Goal: Check status: Check status

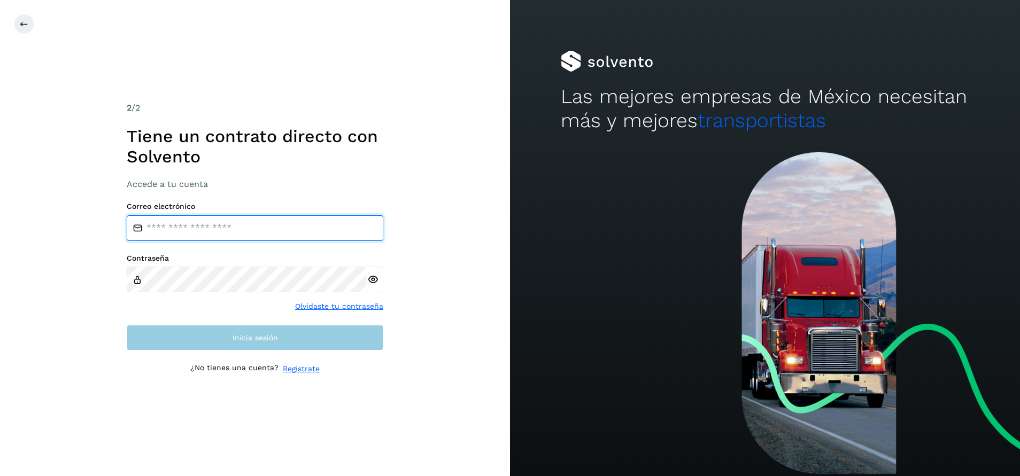
type input "**********"
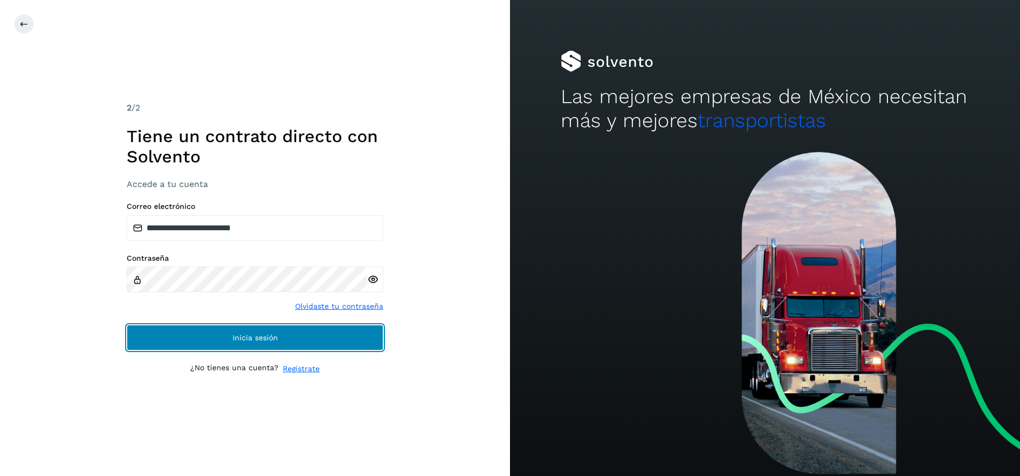
click at [320, 343] on button "Inicia sesión" at bounding box center [255, 338] width 257 height 26
click at [334, 339] on button "Inicia sesión" at bounding box center [255, 338] width 257 height 26
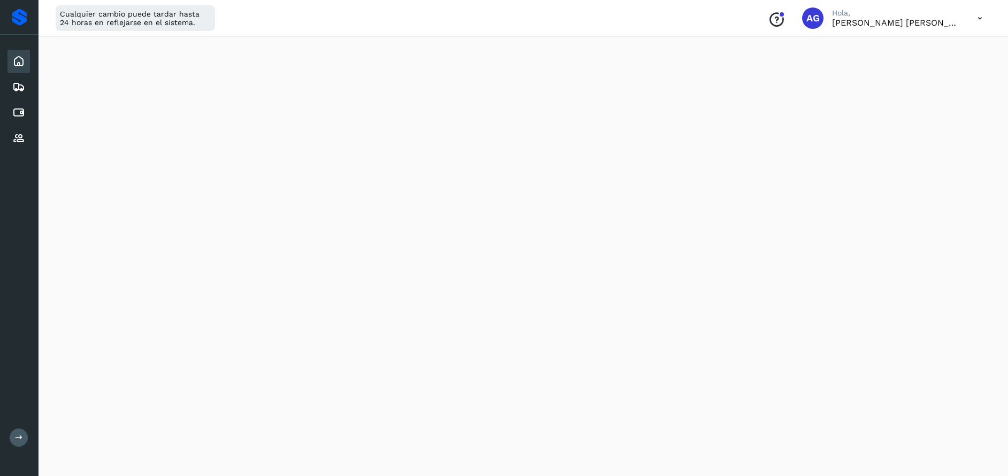
scroll to position [54, 0]
click at [24, 111] on icon at bounding box center [18, 112] width 13 height 13
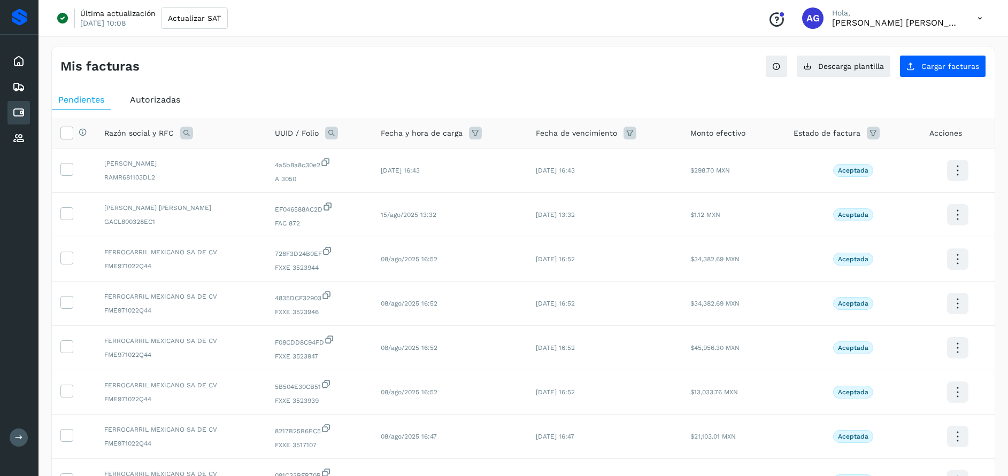
scroll to position [207, 0]
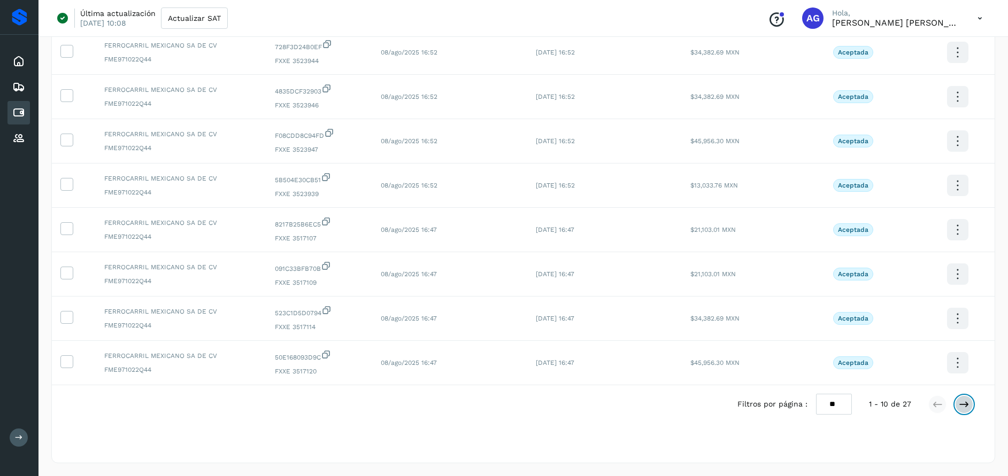
click at [961, 410] on button at bounding box center [964, 405] width 18 height 18
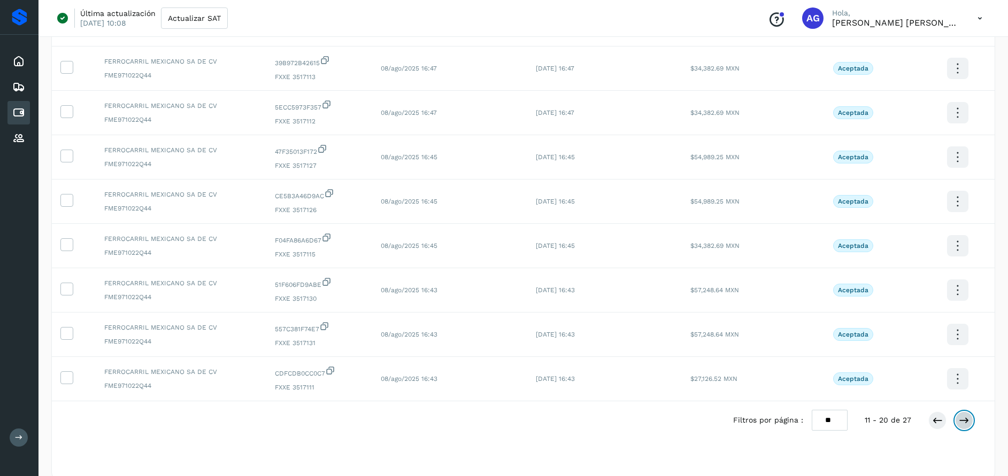
scroll to position [204, 0]
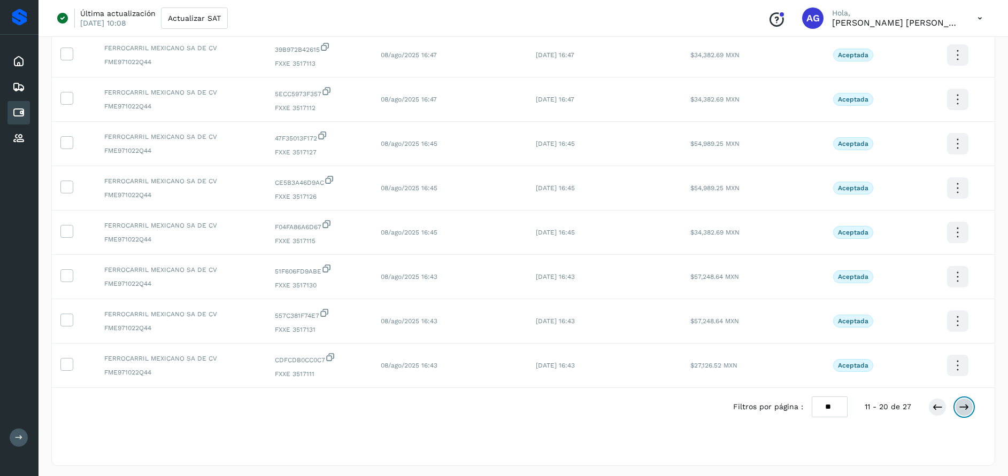
click at [968, 408] on icon at bounding box center [964, 407] width 11 height 11
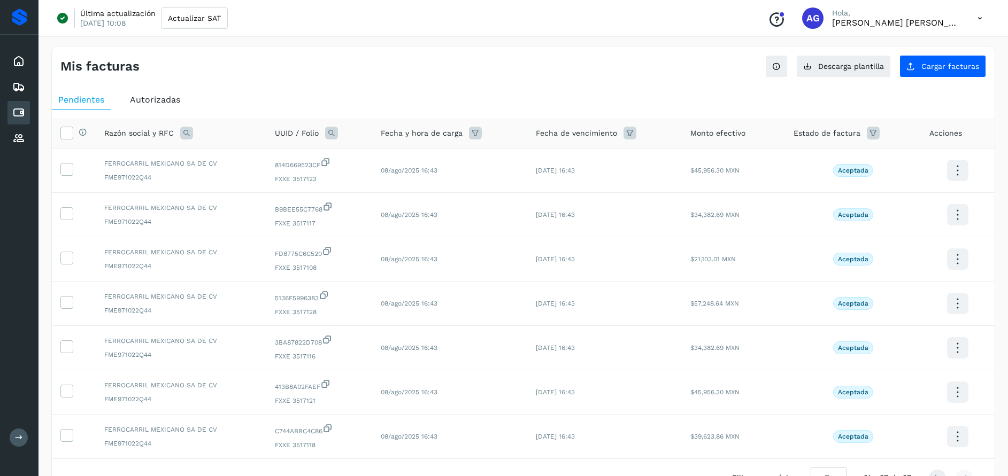
scroll to position [74, 0]
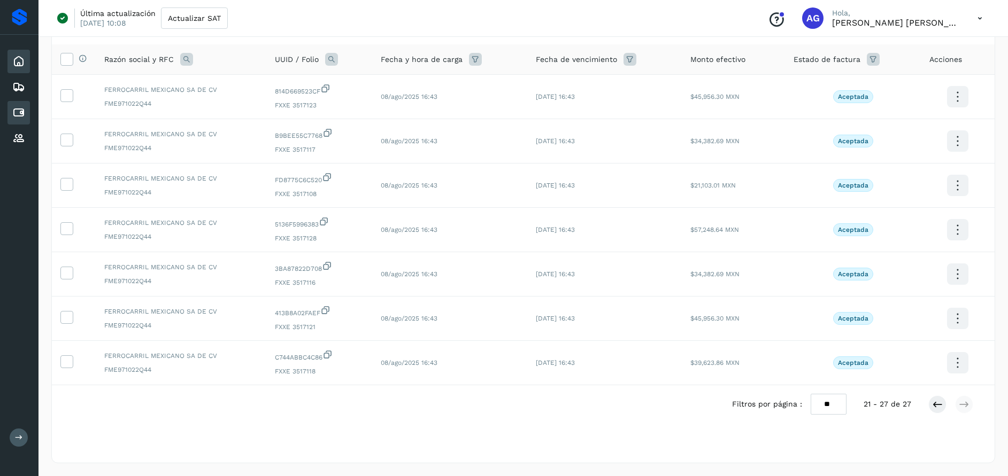
click at [14, 60] on icon at bounding box center [18, 61] width 13 height 13
